Goal: Information Seeking & Learning: Learn about a topic

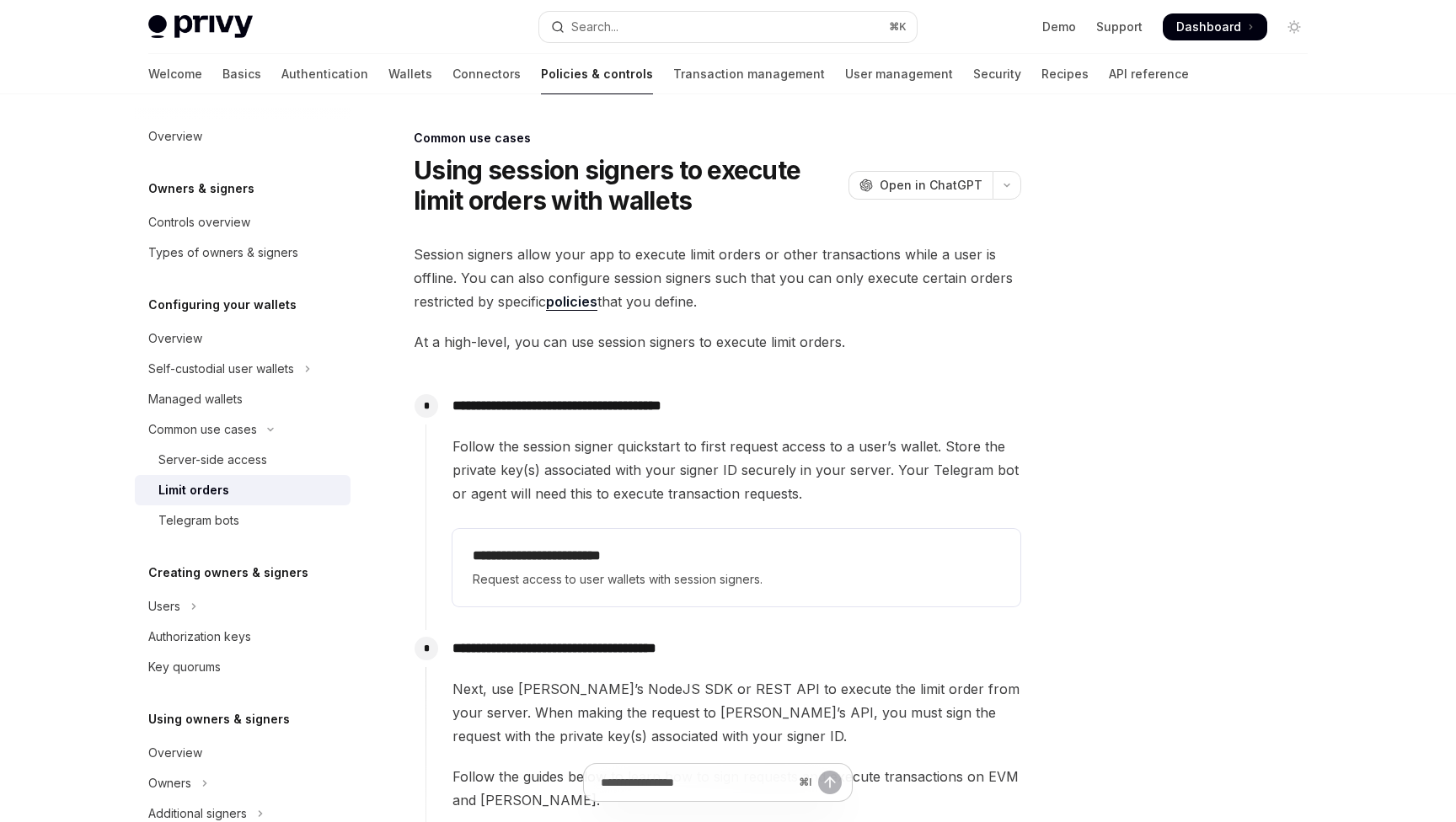
drag, startPoint x: 420, startPoint y: 260, endPoint x: 725, endPoint y: 304, distance: 308.2
click at [725, 304] on span "Session signers allow your app to execute limit orders or other transactions wh…" at bounding box center [717, 278] width 607 height 71
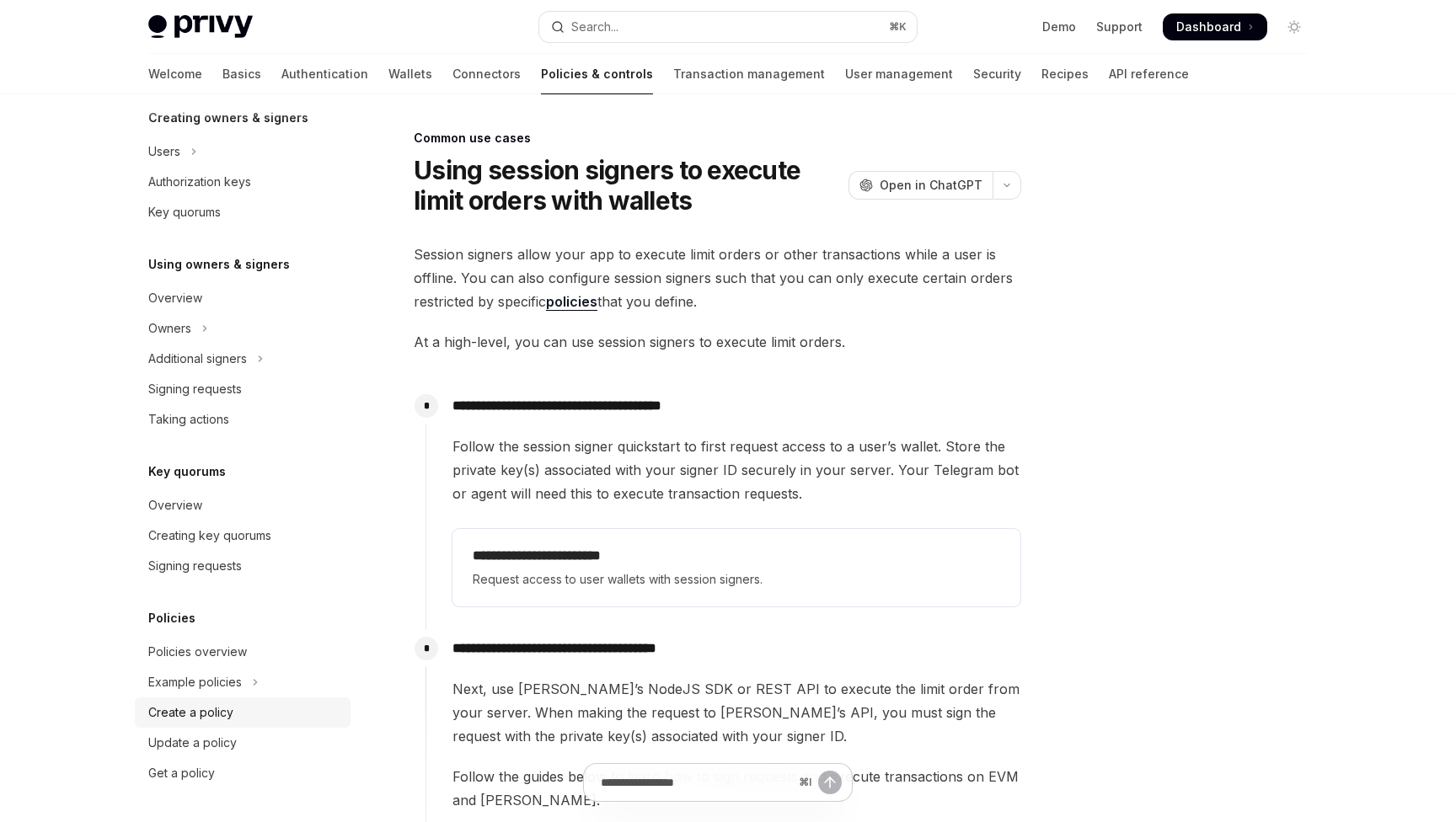
scroll to position [455, 0]
click at [656, 34] on button "Search... ⌘ K" at bounding box center [727, 27] width 377 height 30
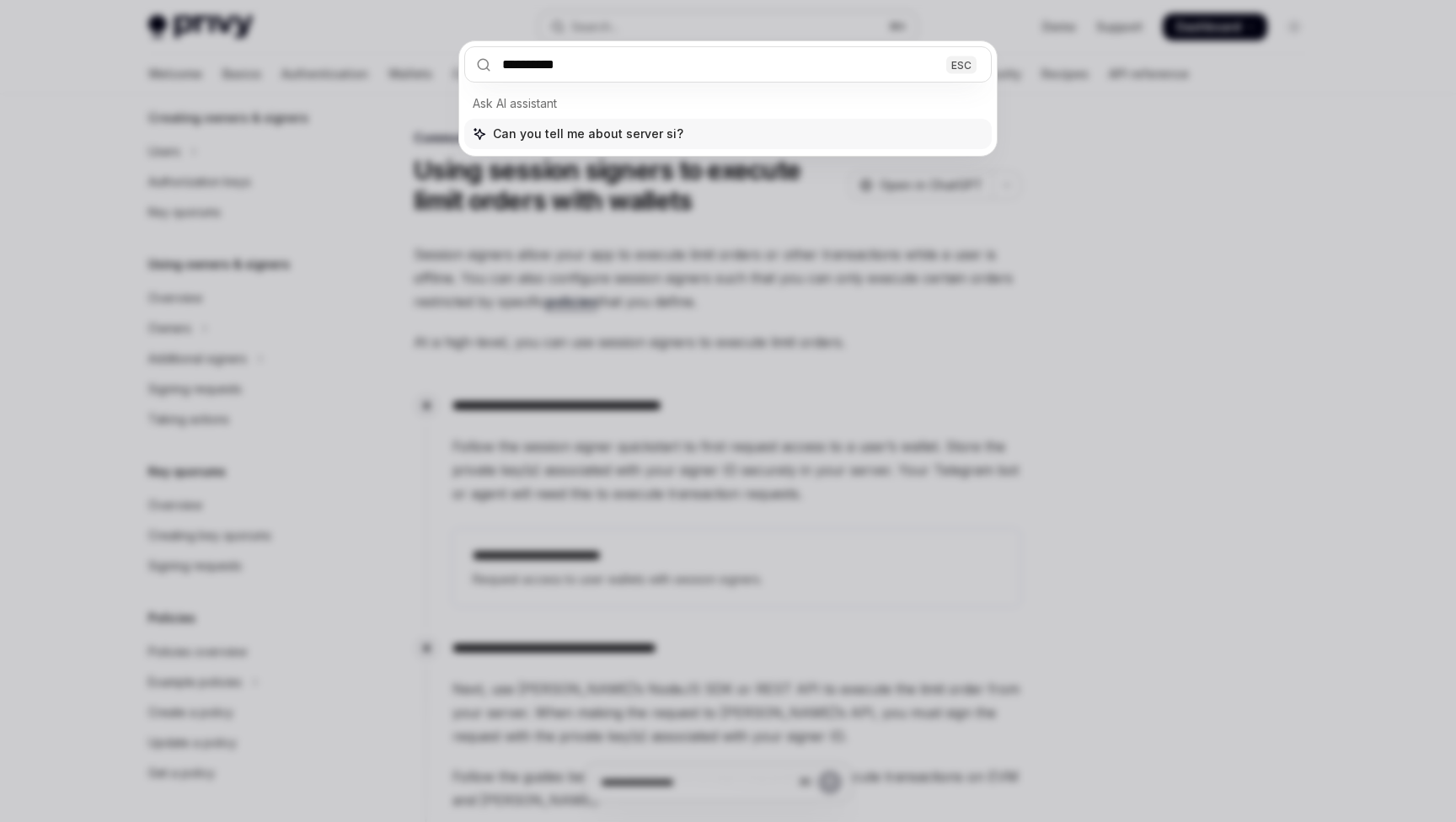
type input "**********"
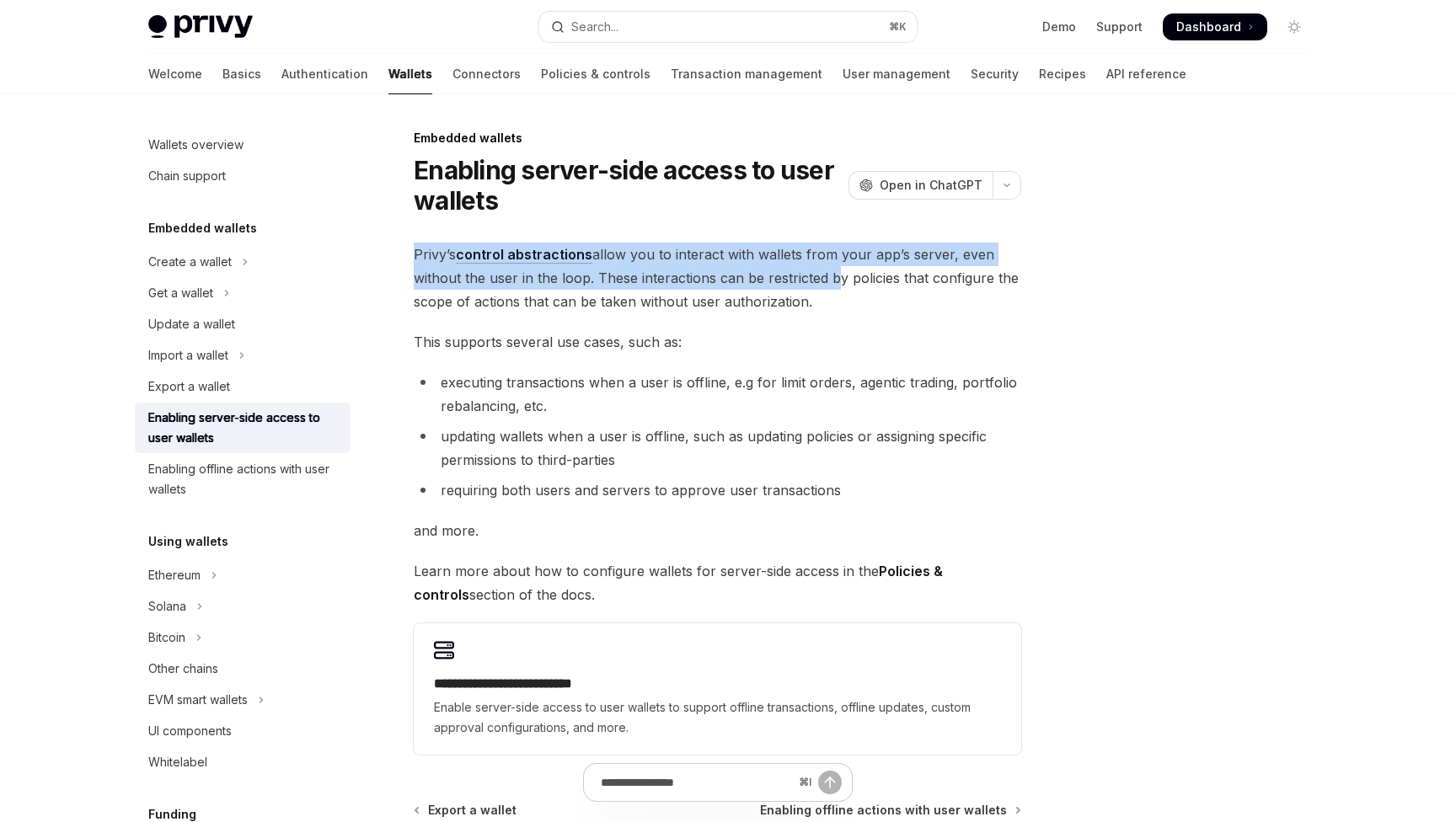
drag, startPoint x: 416, startPoint y: 257, endPoint x: 840, endPoint y: 586, distance: 536.7
click at [840, 586] on div "**********" at bounding box center [717, 498] width 607 height 512
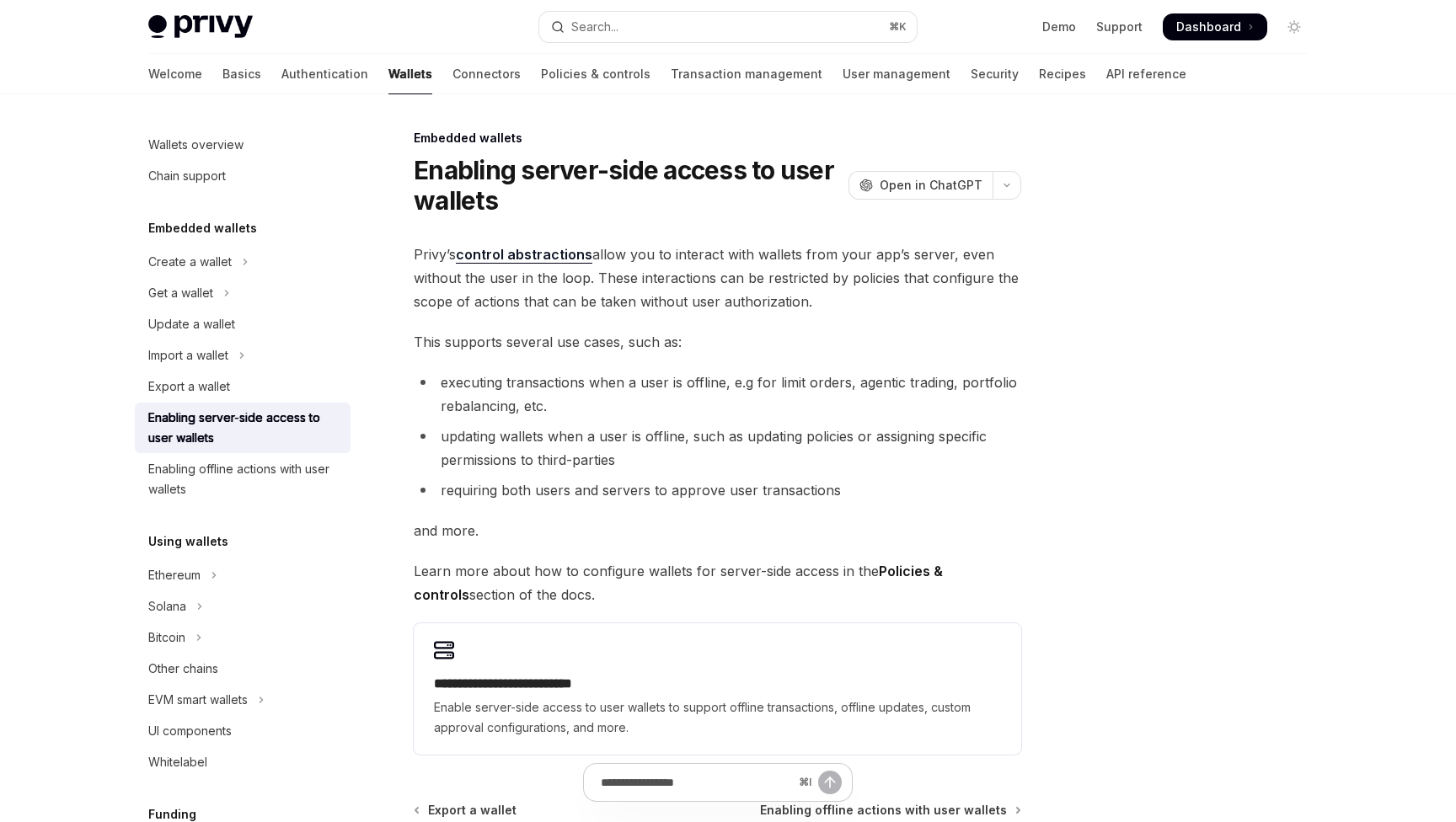
click at [710, 418] on ul "executing transactions when a user is offline, e.g for limit orders, agentic tr…" at bounding box center [717, 436] width 607 height 131
drag, startPoint x: 579, startPoint y: 291, endPoint x: 872, endPoint y: 290, distance: 293.0
click at [872, 290] on span "Privy’s control abstractions allow you to interact with wallets from your app’s…" at bounding box center [717, 278] width 607 height 71
drag, startPoint x: 870, startPoint y: 290, endPoint x: 492, endPoint y: 278, distance: 378.2
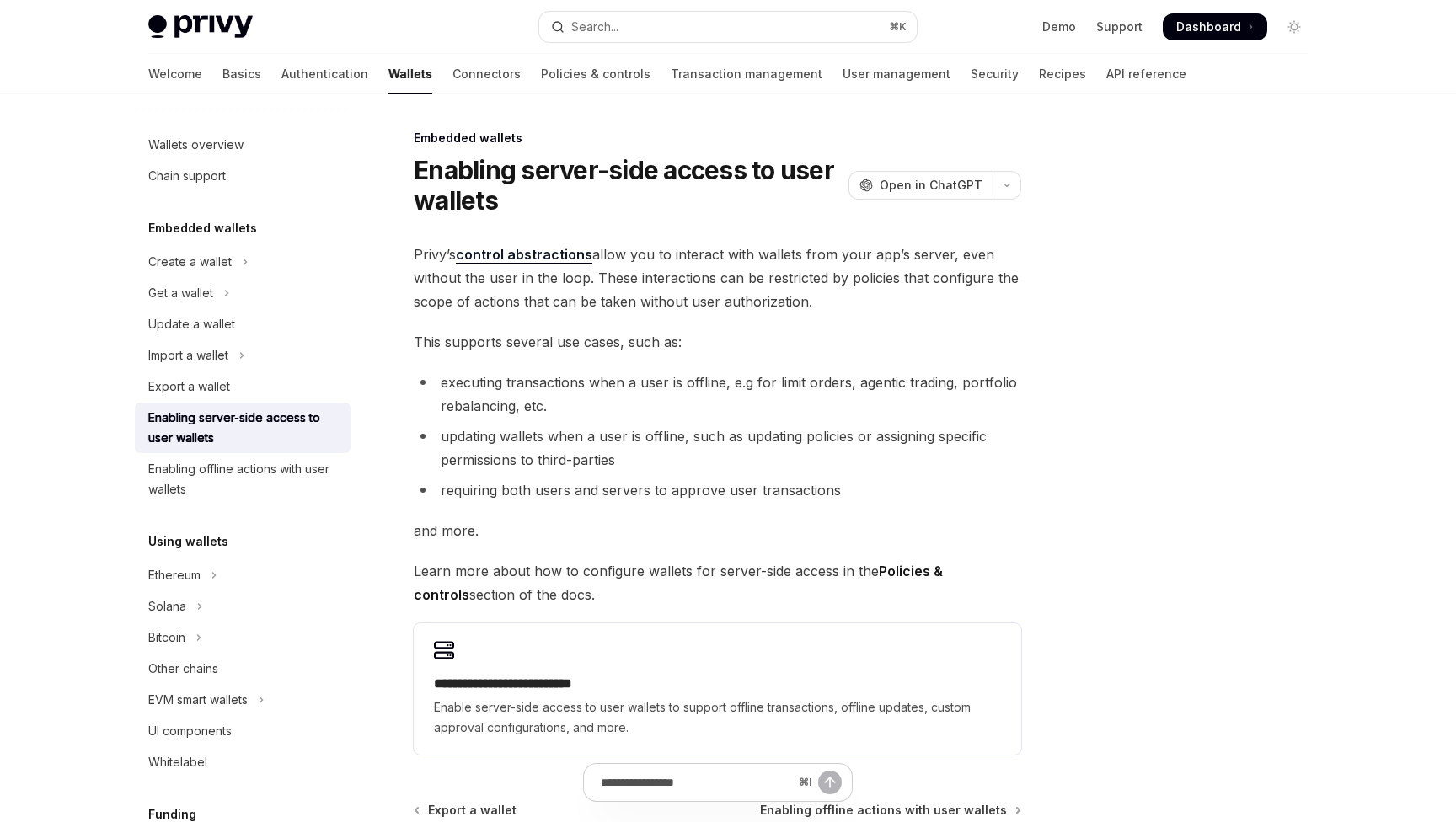
click at [492, 278] on span "Privy’s control abstractions allow you to interact with wallets from your app’s…" at bounding box center [717, 278] width 607 height 71
click at [493, 278] on span "Privy’s control abstractions allow you to interact with wallets from your app’s…" at bounding box center [717, 278] width 607 height 71
drag, startPoint x: 493, startPoint y: 278, endPoint x: 781, endPoint y: 278, distance: 288.0
click at [536, 278] on span "Privy’s control abstractions allow you to interact with wallets from your app’s…" at bounding box center [717, 278] width 607 height 71
drag, startPoint x: 814, startPoint y: 302, endPoint x: 450, endPoint y: 277, distance: 364.9
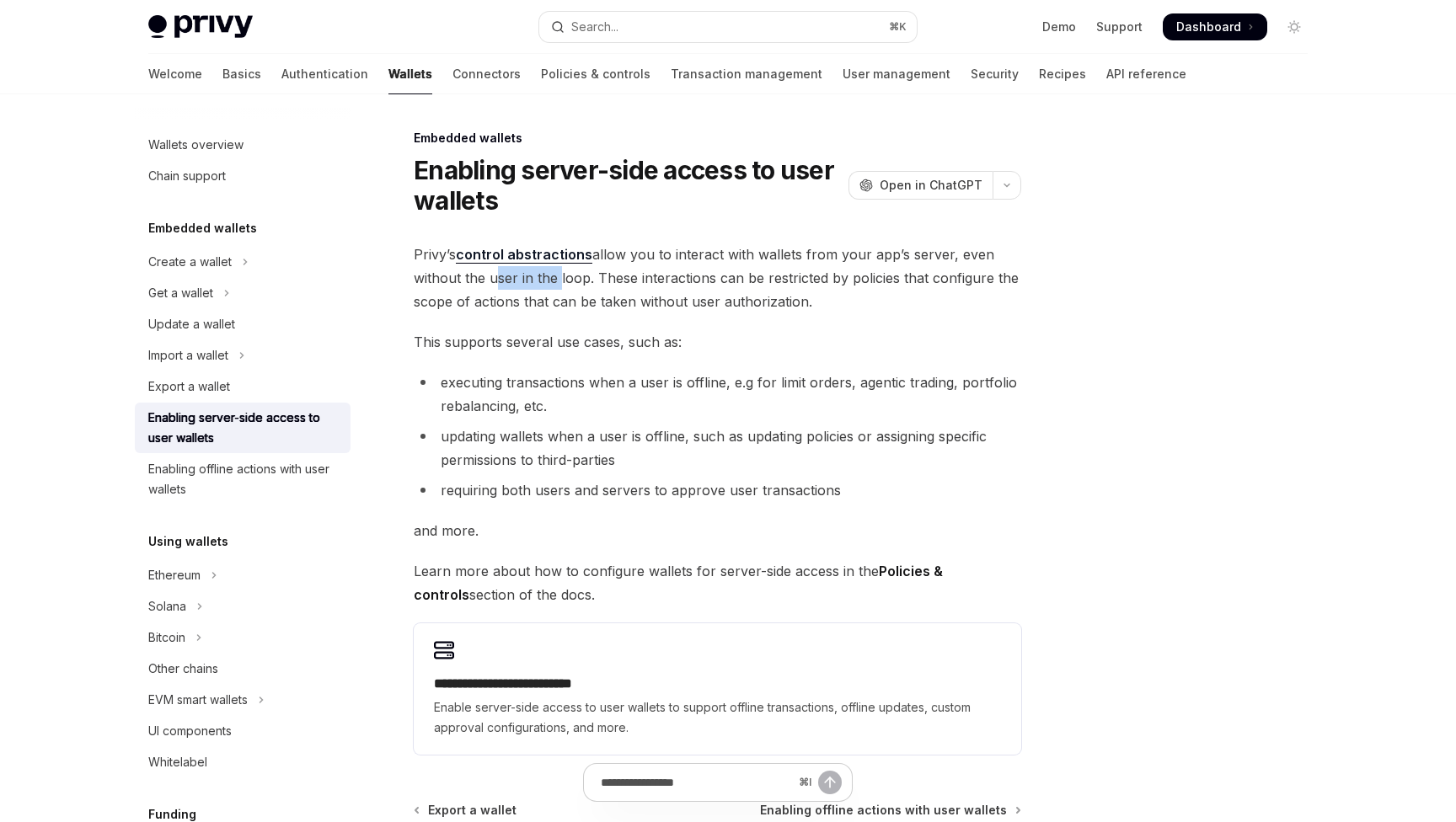
click at [450, 277] on span "Privy’s control abstractions allow you to interact with wallets from your app’s…" at bounding box center [717, 278] width 607 height 71
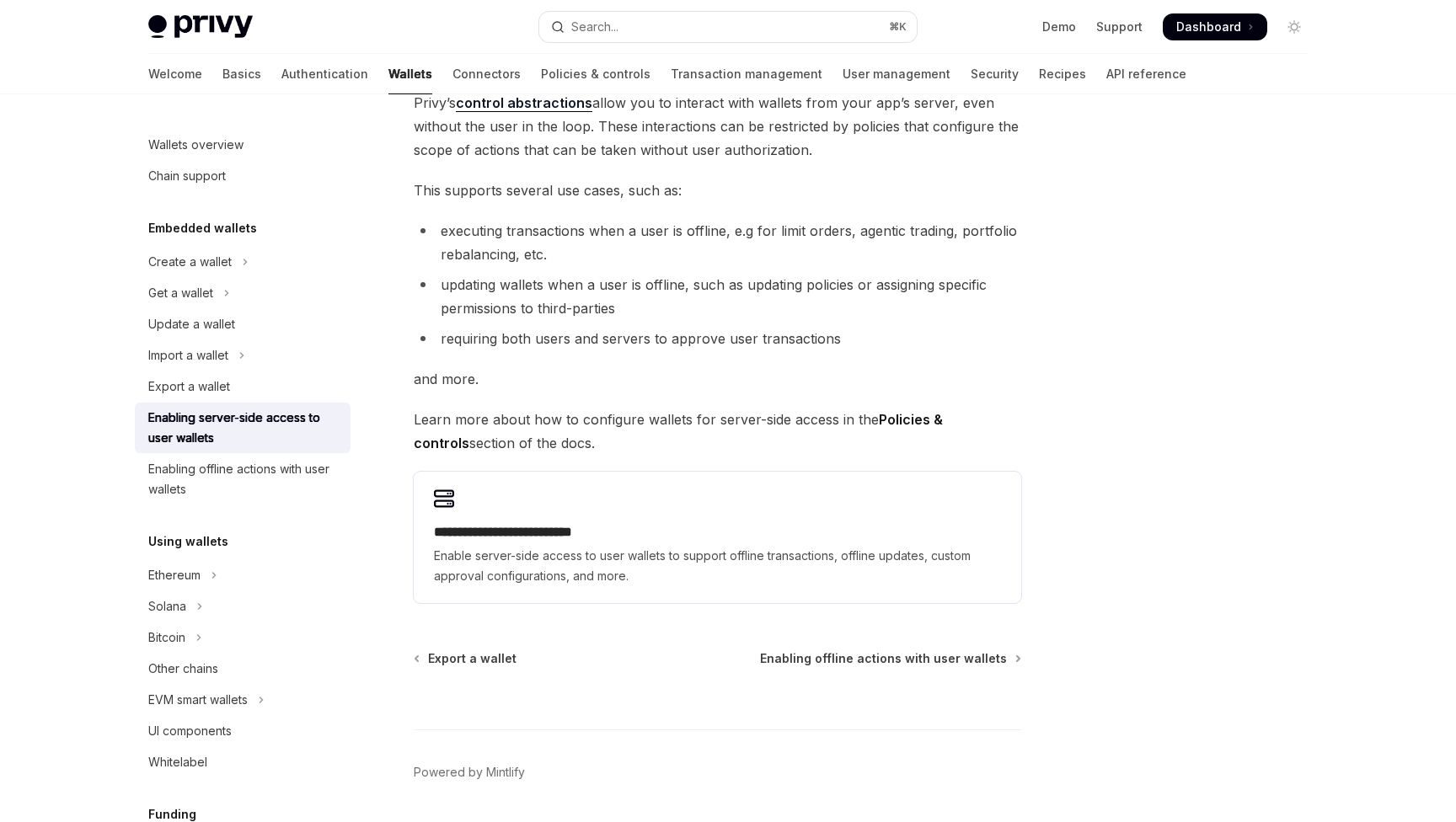
scroll to position [150, 0]
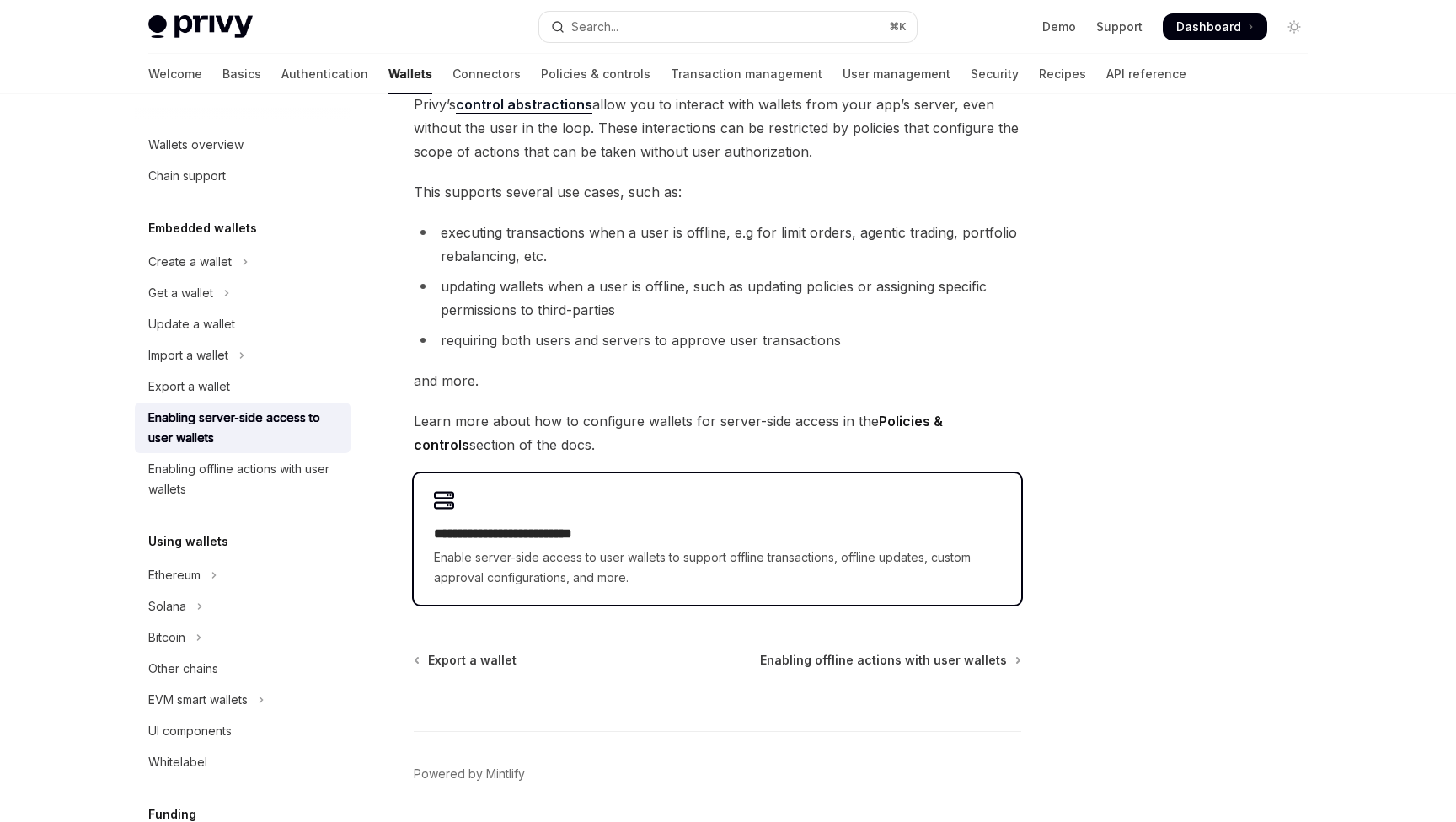
click at [543, 544] on div "**********" at bounding box center [717, 555] width 567 height 64
type textarea "*"
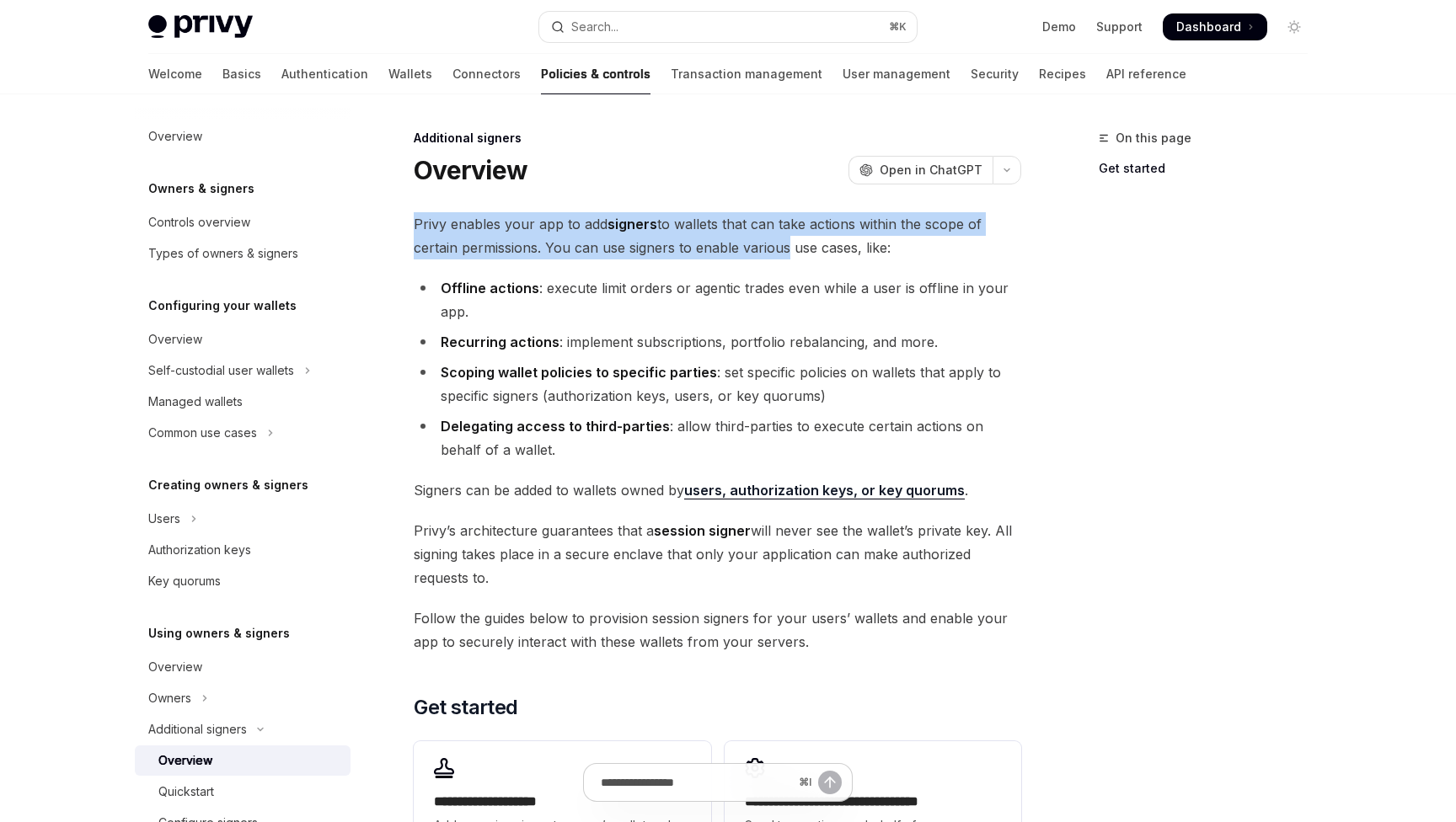
drag, startPoint x: 412, startPoint y: 228, endPoint x: 780, endPoint y: 254, distance: 368.9
click at [780, 254] on div "Additional signers Overview OpenAI Open in ChatGPT OpenAI Open in ChatGPT Privy…" at bounding box center [559, 649] width 930 height 1043
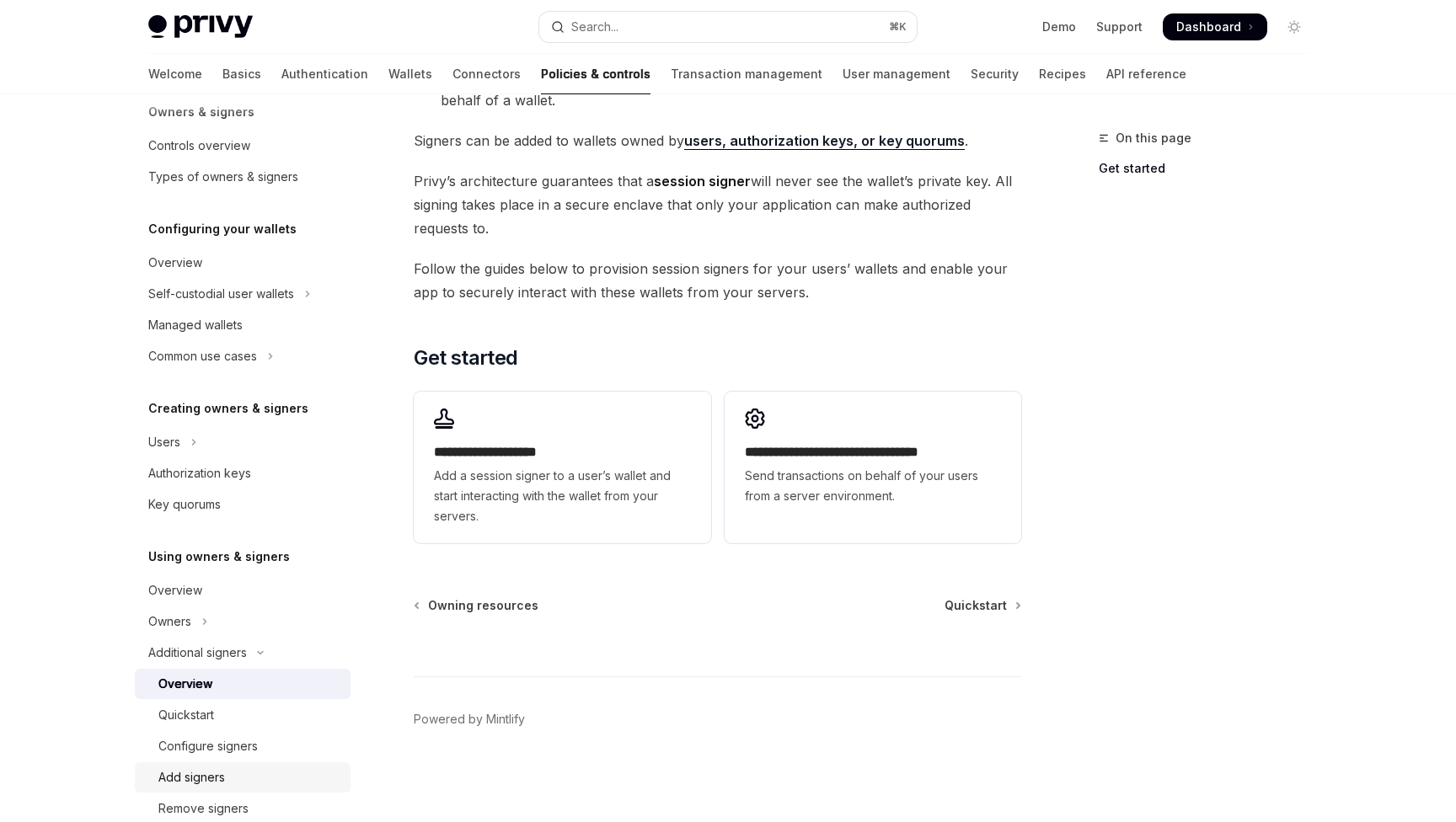
scroll to position [64, 0]
